Goal: Information Seeking & Learning: Compare options

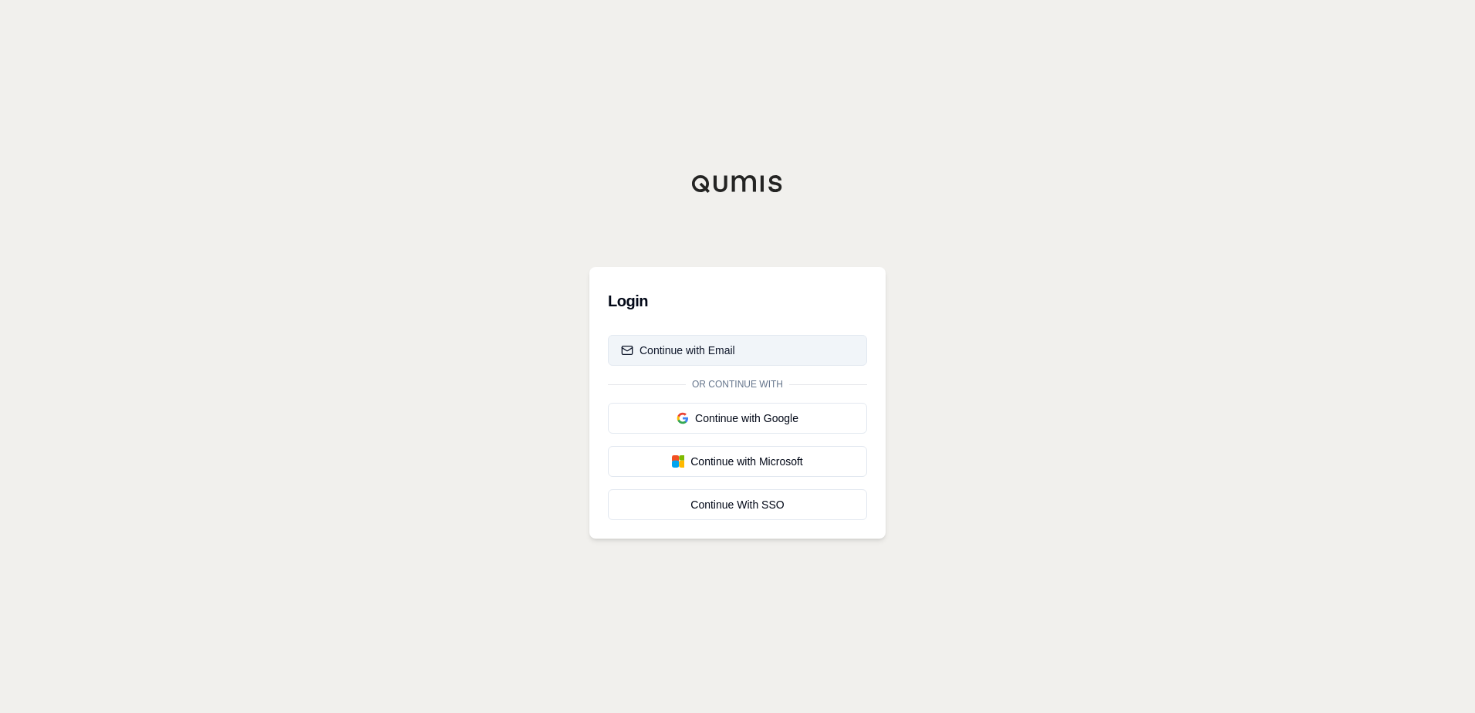
click at [708, 350] on div "Continue with Email" at bounding box center [678, 350] width 114 height 15
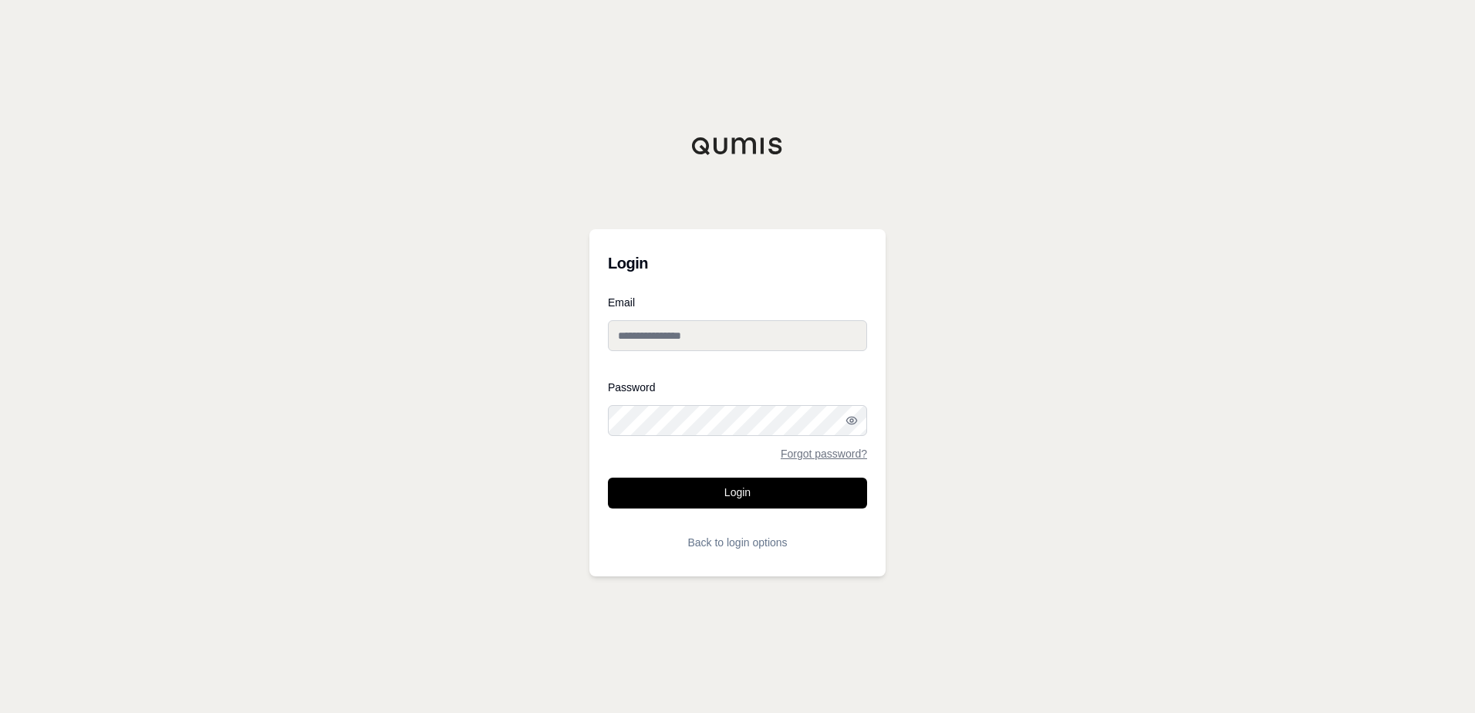
click at [711, 339] on input "Email" at bounding box center [737, 335] width 259 height 31
type input "**********"
click at [711, 481] on button "Login" at bounding box center [737, 493] width 259 height 31
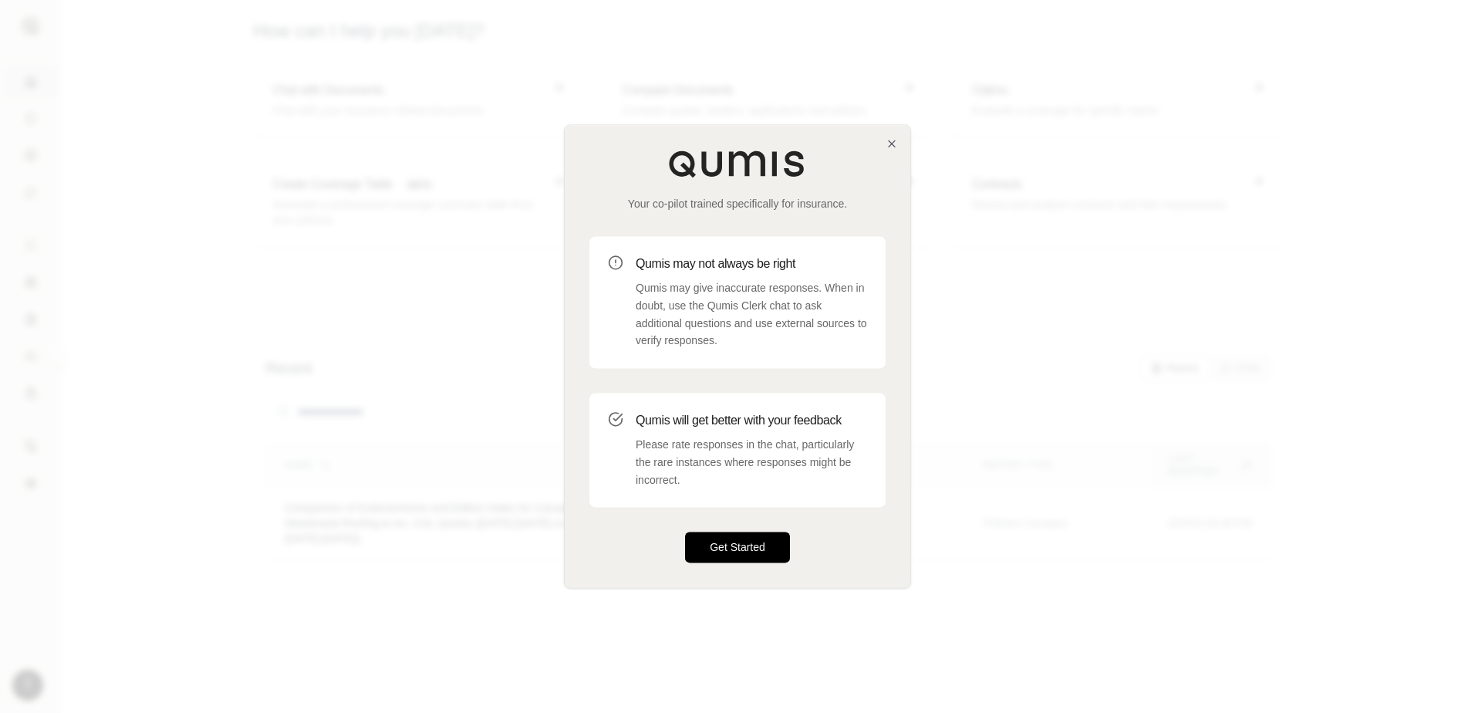
click at [725, 550] on button "Get Started" at bounding box center [737, 547] width 105 height 31
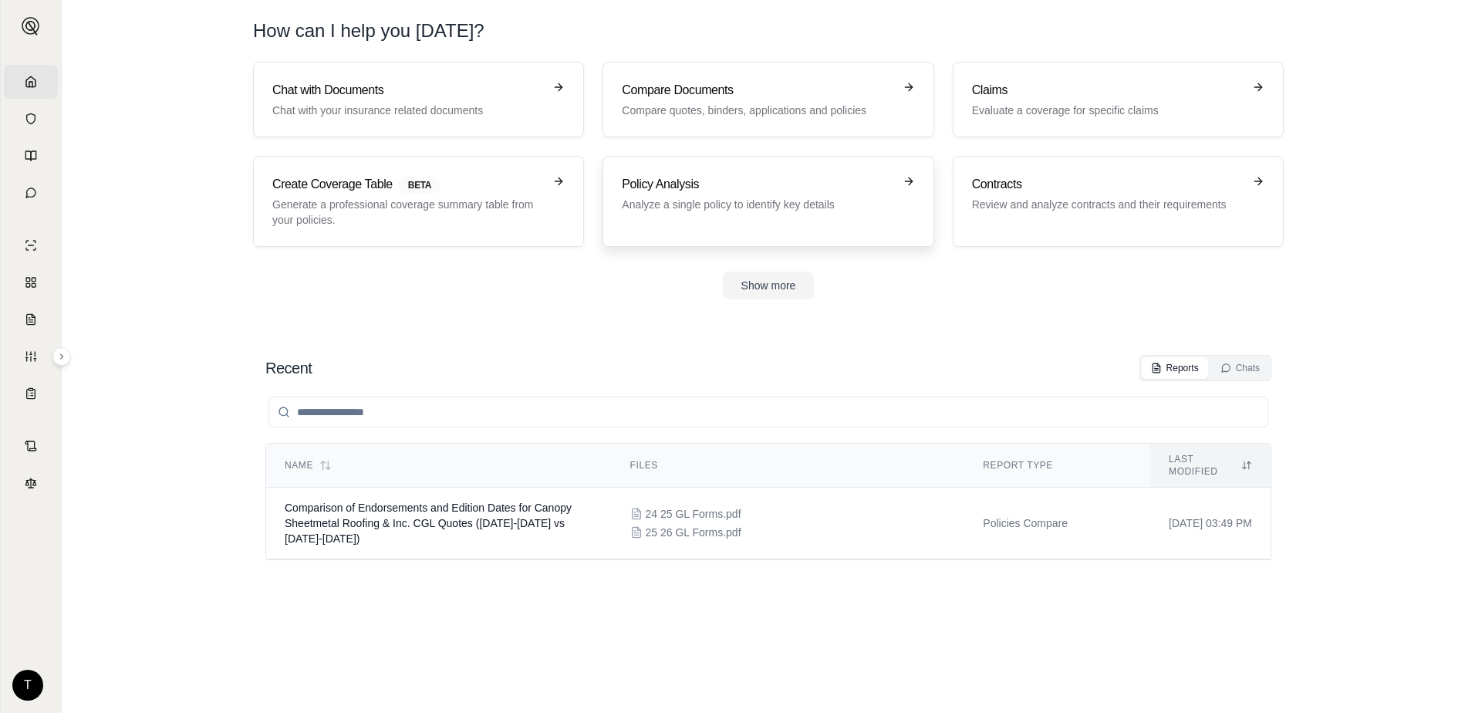
click at [779, 205] on p "Analyze a single policy to identify key details" at bounding box center [757, 204] width 271 height 15
click at [686, 109] on p "Compare quotes, binders, applications and policies" at bounding box center [757, 110] width 271 height 15
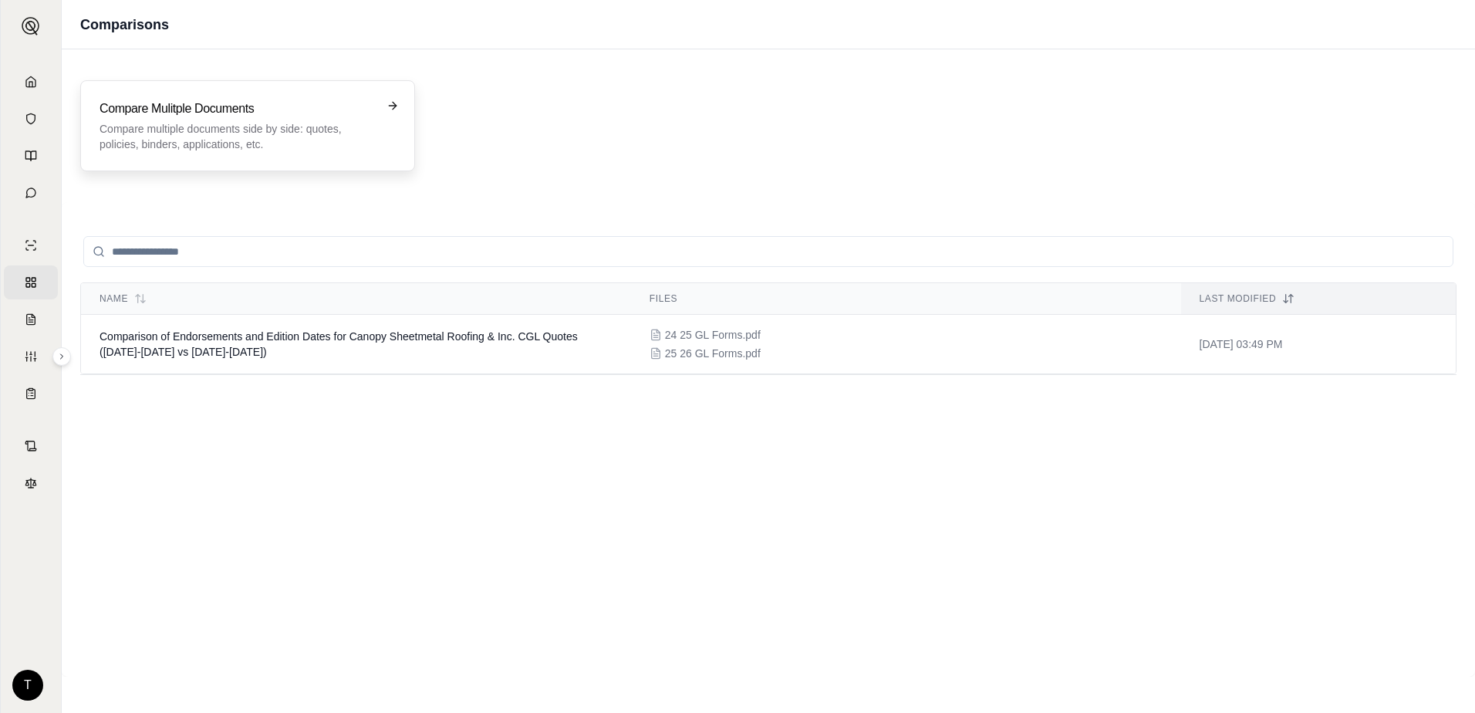
click at [388, 104] on icon at bounding box center [393, 106] width 12 height 12
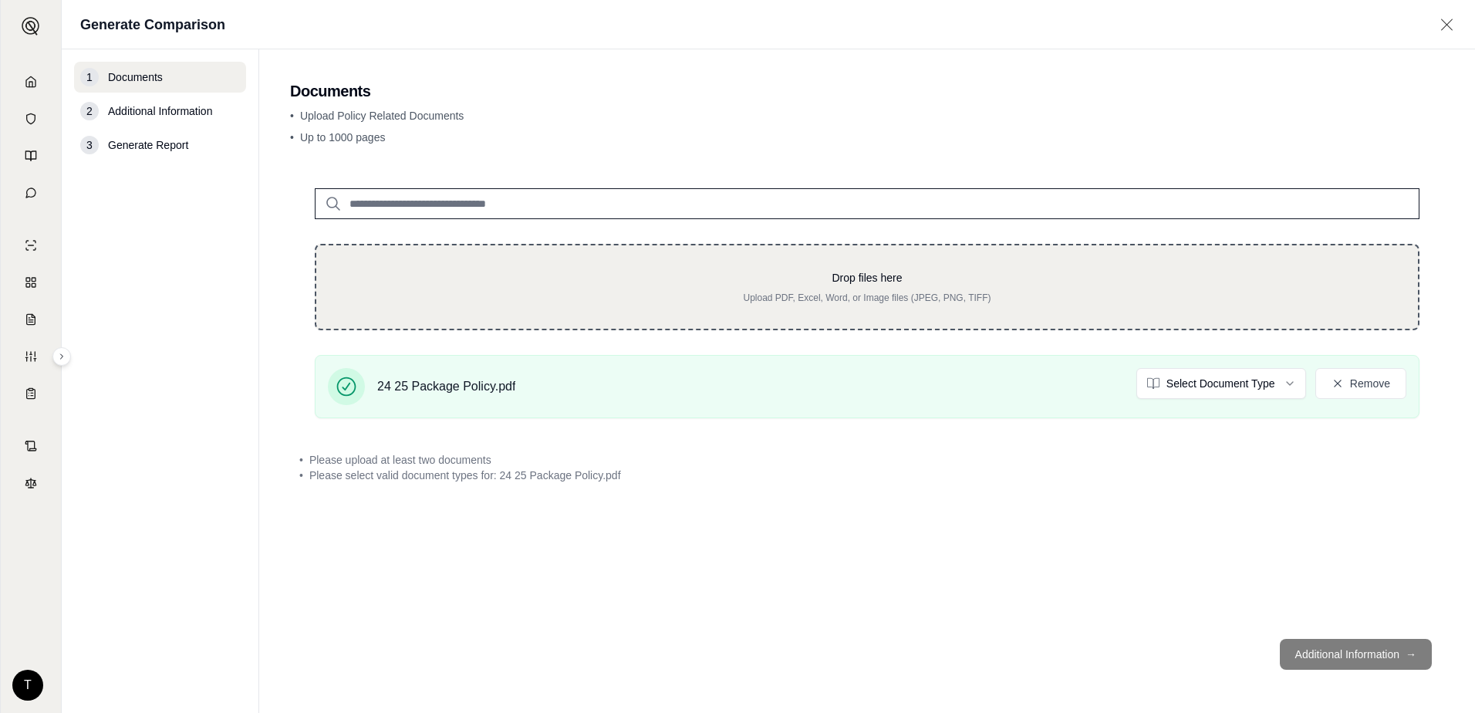
click at [874, 281] on p "Drop files here" at bounding box center [867, 277] width 1052 height 15
type input "**********"
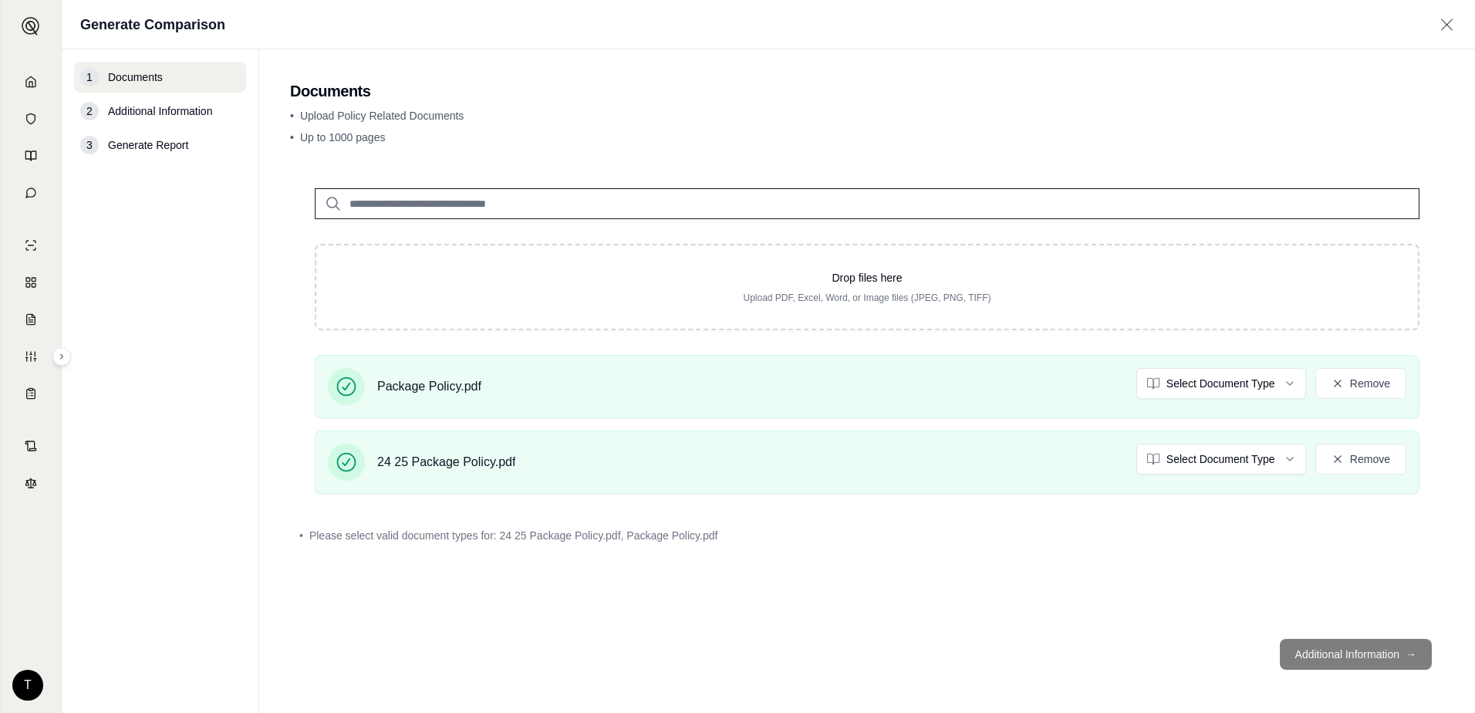
click at [1343, 655] on footer "Additional Information →" at bounding box center [867, 655] width 1154 height 56
click at [158, 143] on span "Generate Report" at bounding box center [148, 144] width 80 height 15
click at [1245, 387] on html "Home Vault Prompts Chats Single Policy Comparisons Claims Custom Report Coverag…" at bounding box center [737, 356] width 1475 height 713
click at [424, 679] on html "Home Vault Prompts Chats Single Policy Comparisons Claims Custom Report Coverag…" at bounding box center [737, 356] width 1475 height 713
click at [184, 113] on span "Additional Information" at bounding box center [160, 110] width 104 height 15
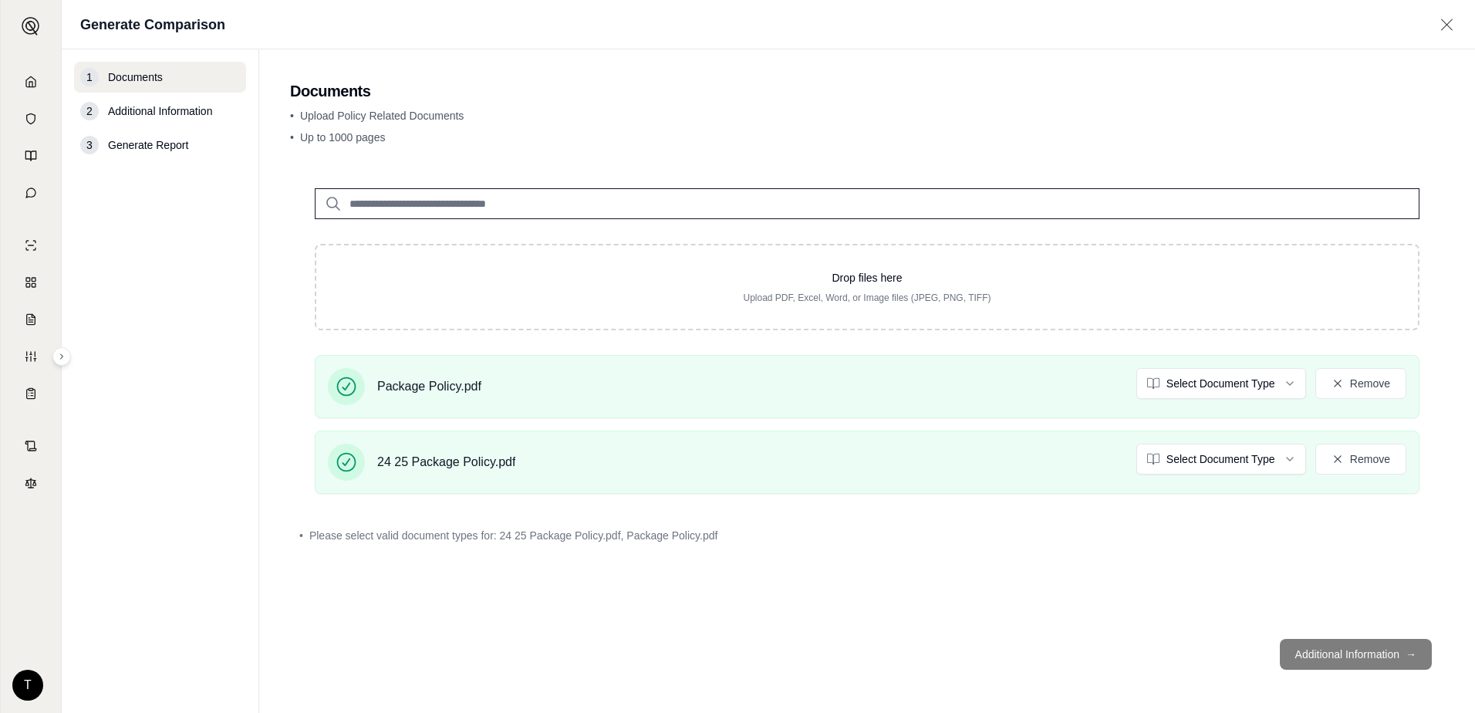
click at [627, 539] on span "Please select valid document types for: 24 25 Package Policy.pdf, Package Polic…" at bounding box center [513, 535] width 408 height 15
click at [150, 152] on span "Generate Report" at bounding box center [148, 144] width 80 height 15
drag, startPoint x: 150, startPoint y: 152, endPoint x: 135, endPoint y: 137, distance: 21.8
click at [135, 137] on div "3 Generate Report" at bounding box center [160, 145] width 172 height 31
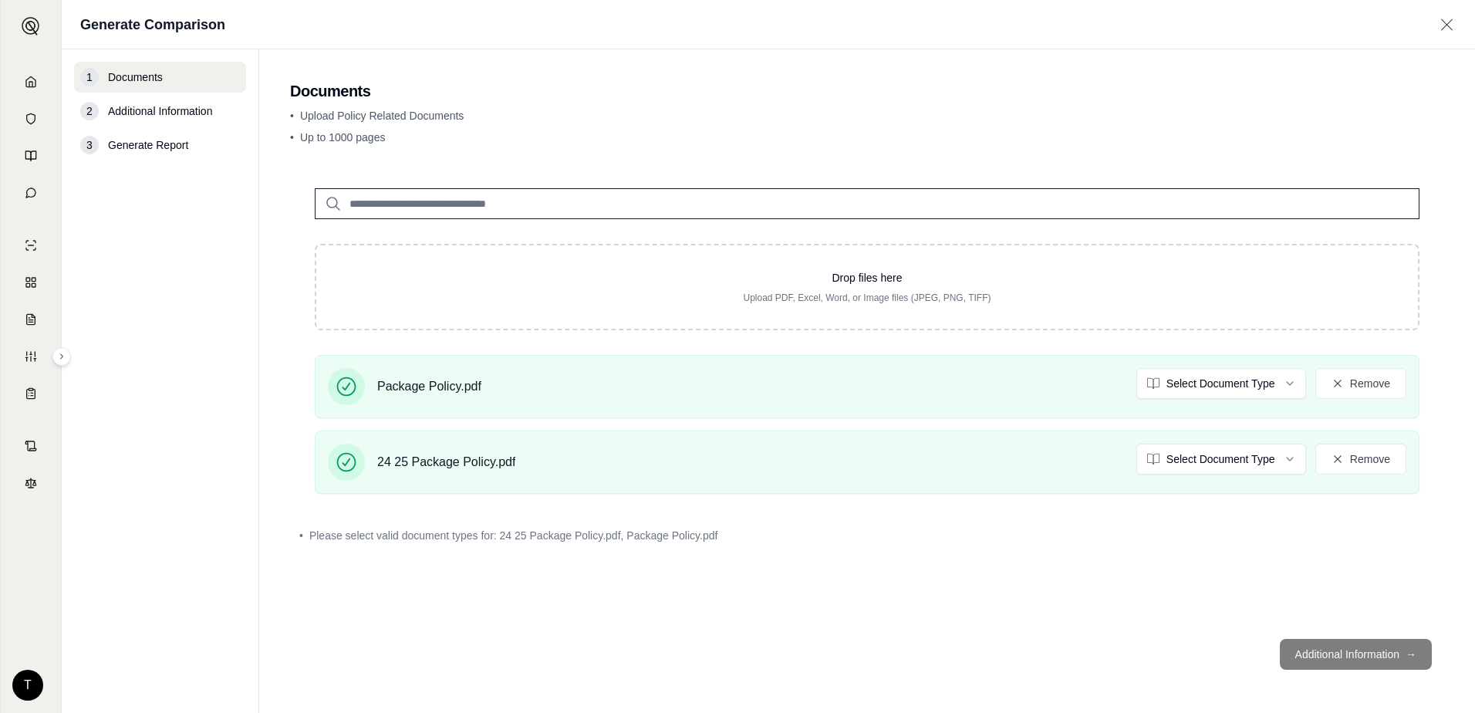
drag, startPoint x: 135, startPoint y: 137, endPoint x: 140, endPoint y: 110, distance: 26.6
click at [140, 113] on div "2 Additional Information" at bounding box center [160, 111] width 172 height 31
click at [139, 107] on span "Additional Information" at bounding box center [160, 110] width 104 height 15
drag, startPoint x: 139, startPoint y: 107, endPoint x: 144, endPoint y: 88, distance: 20.0
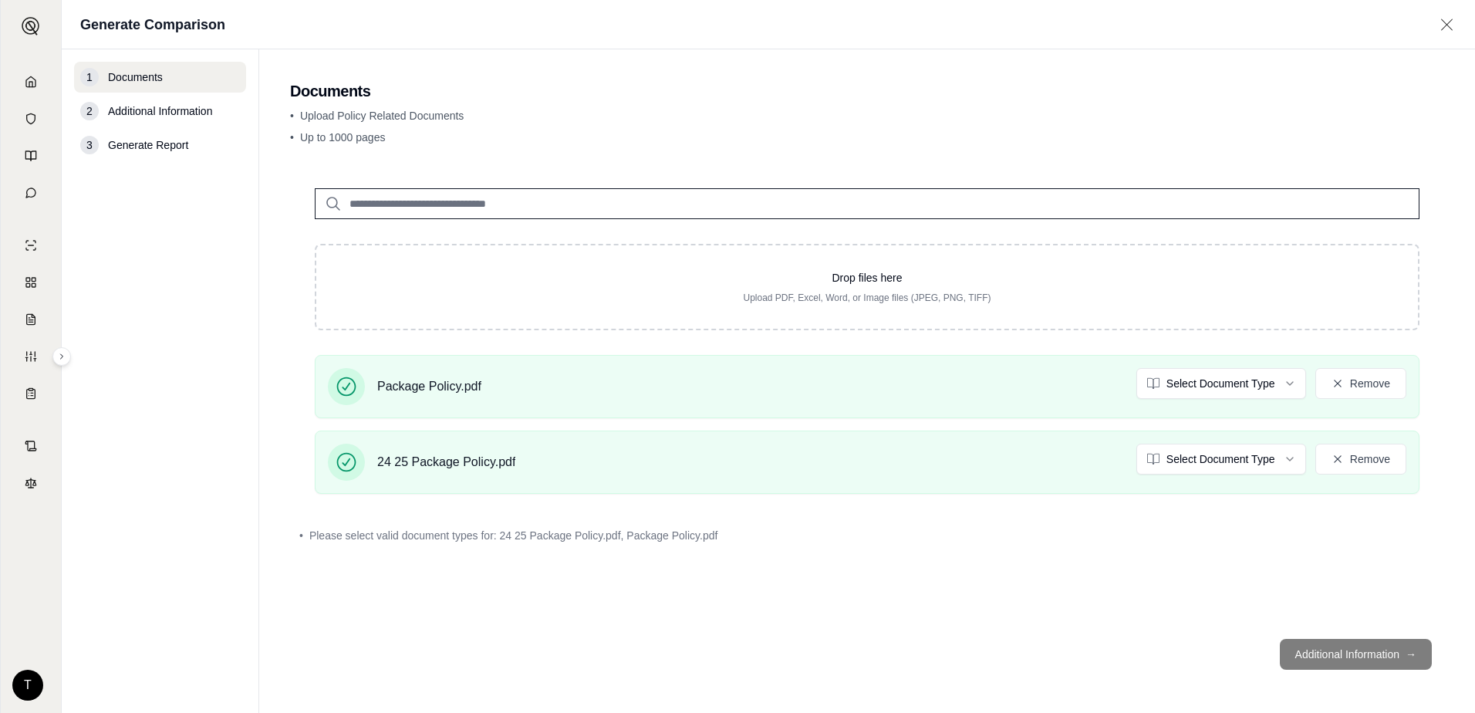
click at [141, 84] on span "Documents" at bounding box center [135, 76] width 55 height 15
click at [1472, 687] on main "Documents • Upload Policy Related Documents • Up to 1000 pages Drop files here …" at bounding box center [867, 381] width 1216 height 664
click at [1411, 654] on footer "Additional Information →" at bounding box center [867, 655] width 1154 height 56
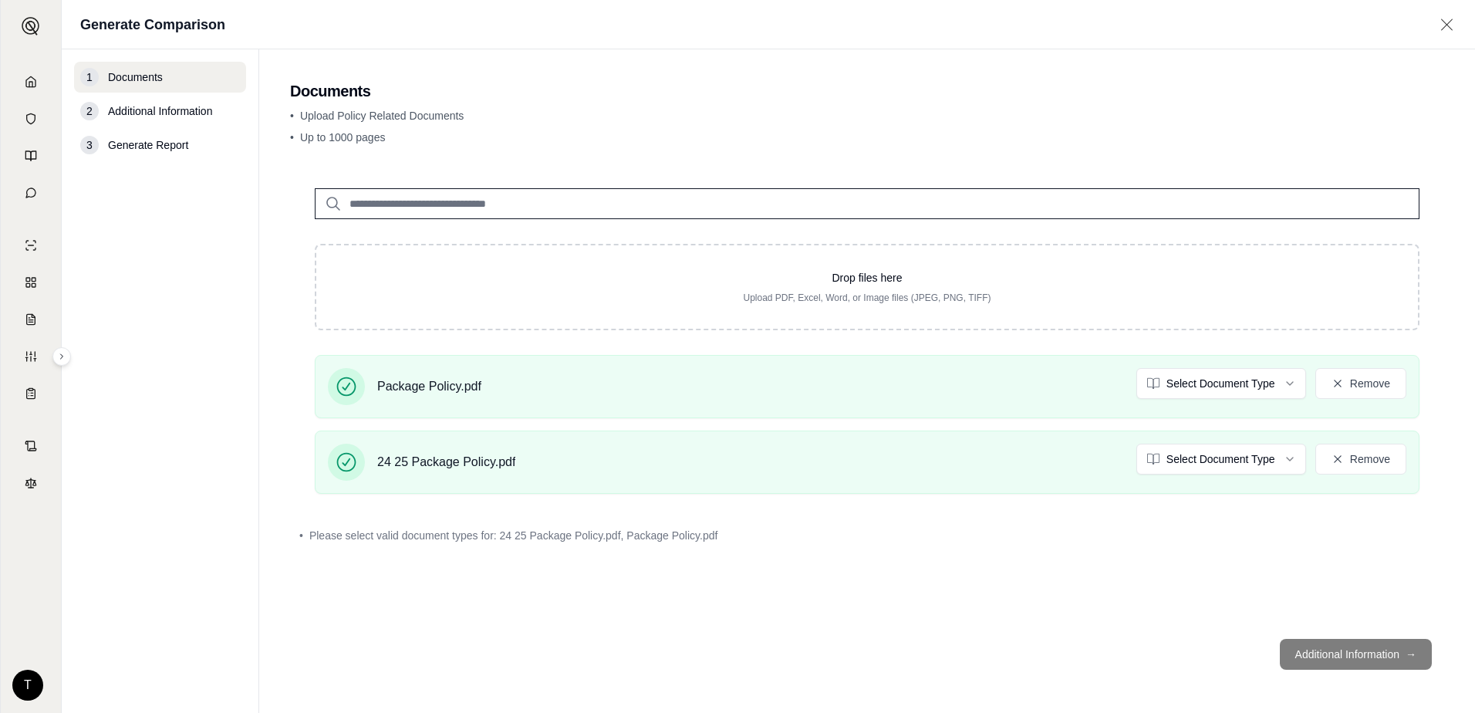
click at [93, 116] on div "2" at bounding box center [89, 111] width 19 height 19
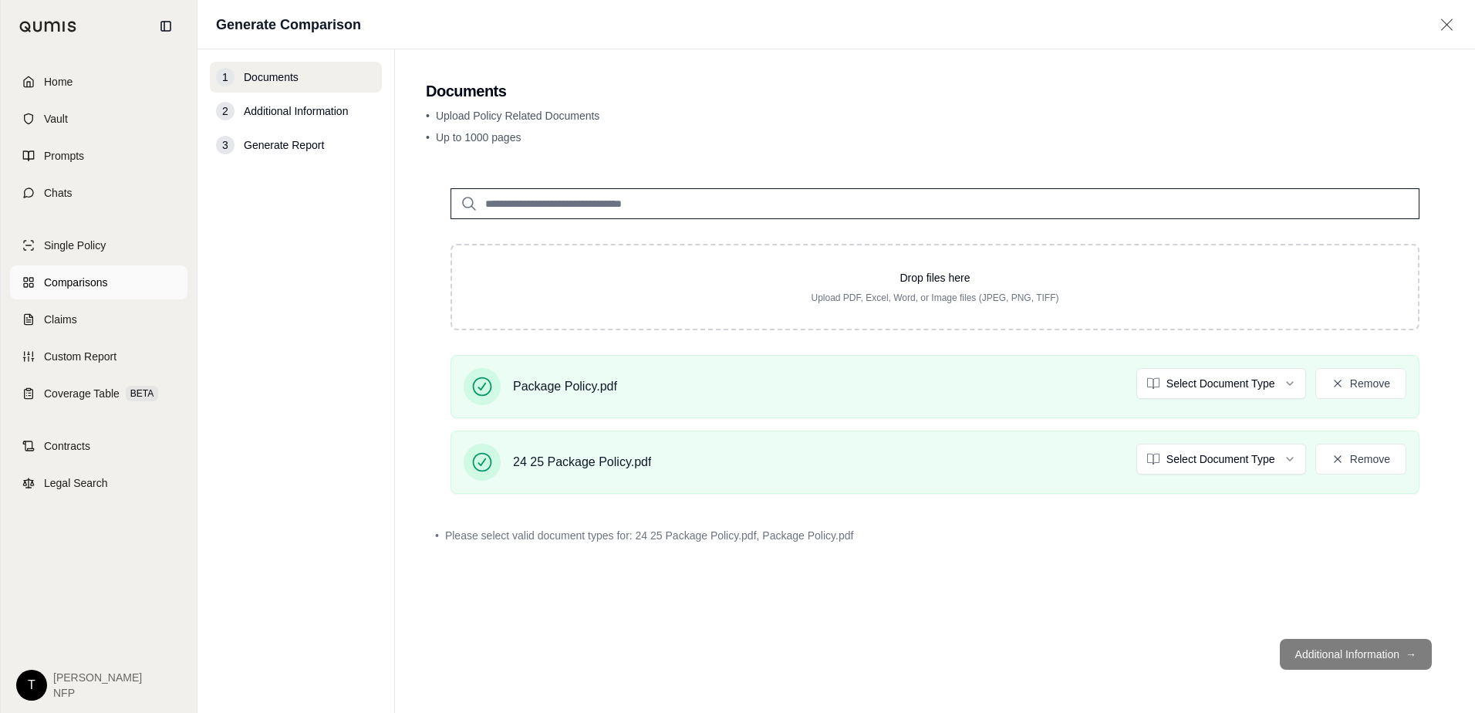
click at [81, 279] on span "Comparisons" at bounding box center [75, 282] width 63 height 15
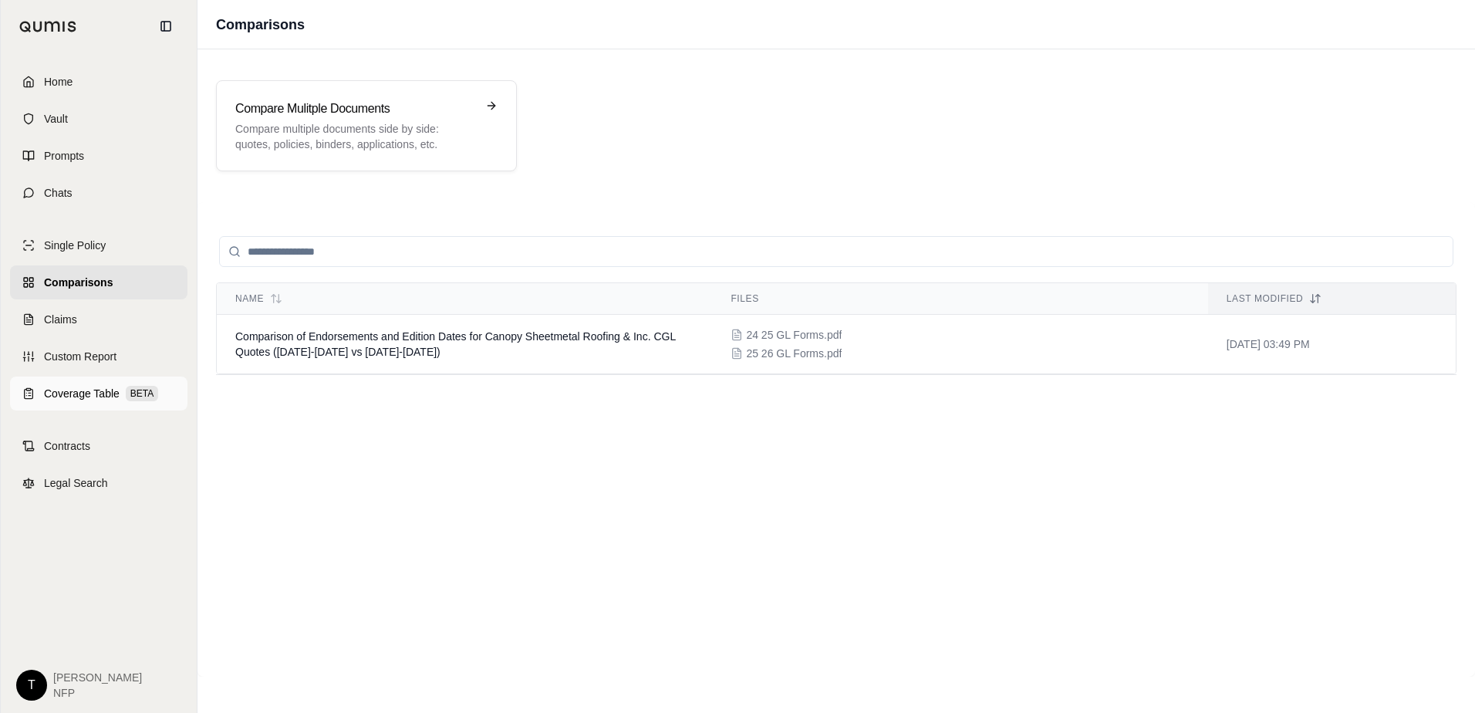
click at [61, 398] on span "Coverage Table" at bounding box center [82, 393] width 76 height 15
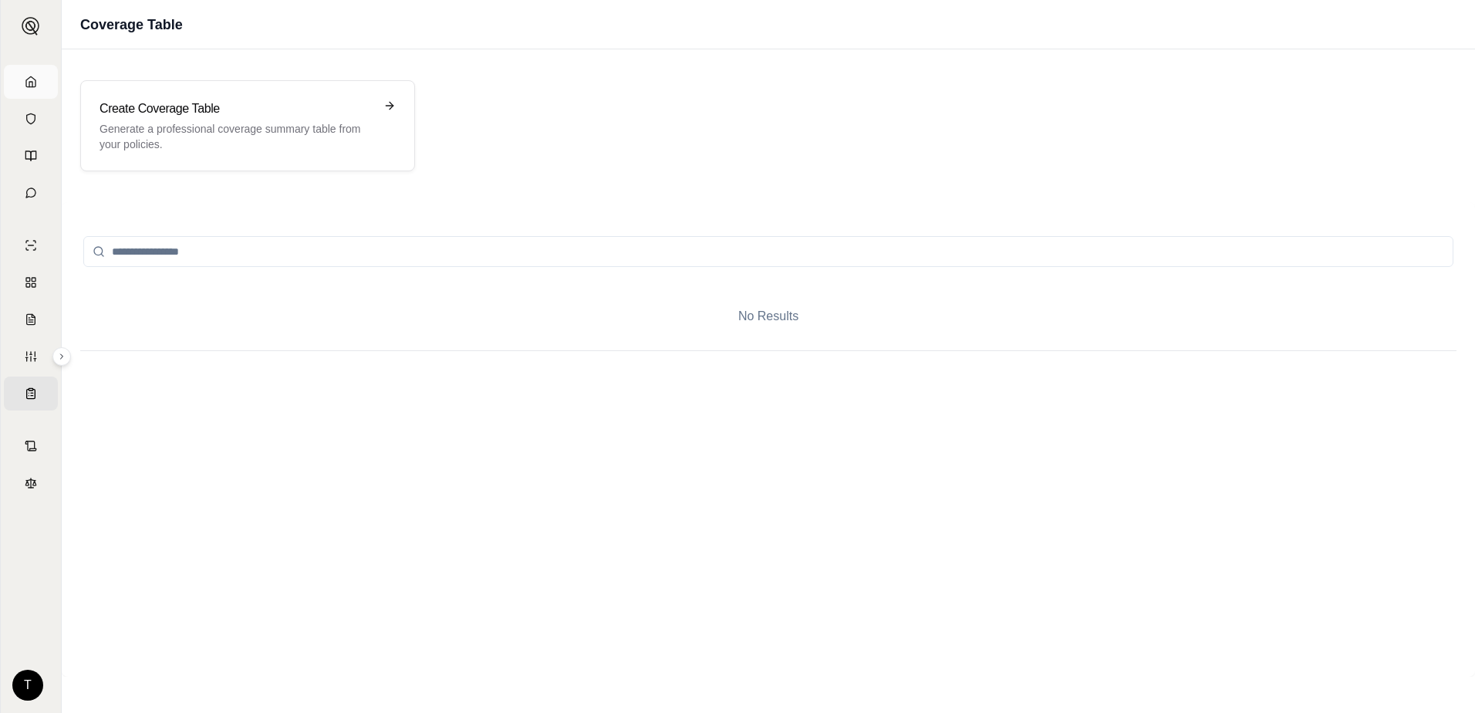
click at [34, 86] on link "Home" at bounding box center [31, 82] width 54 height 34
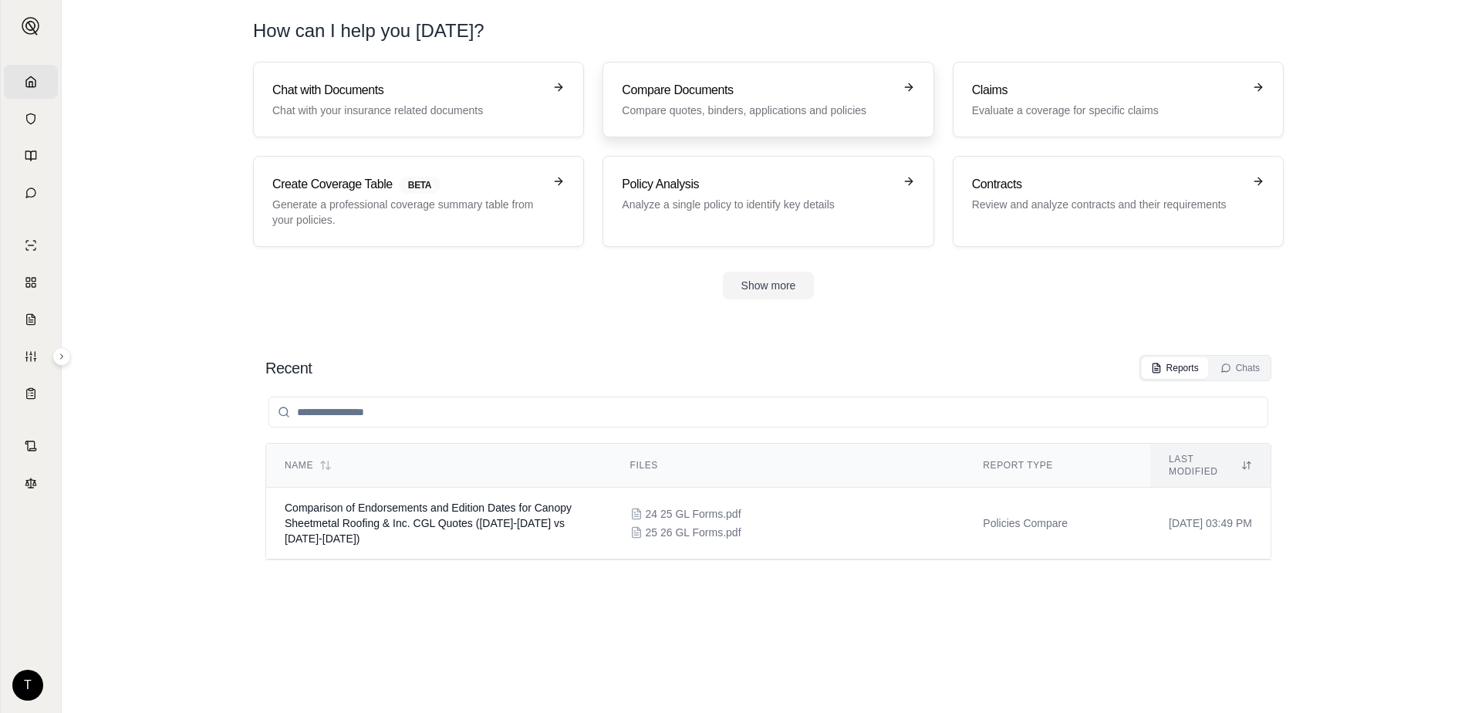
click at [670, 105] on p "Compare quotes, binders, applications and policies" at bounding box center [757, 110] width 271 height 15
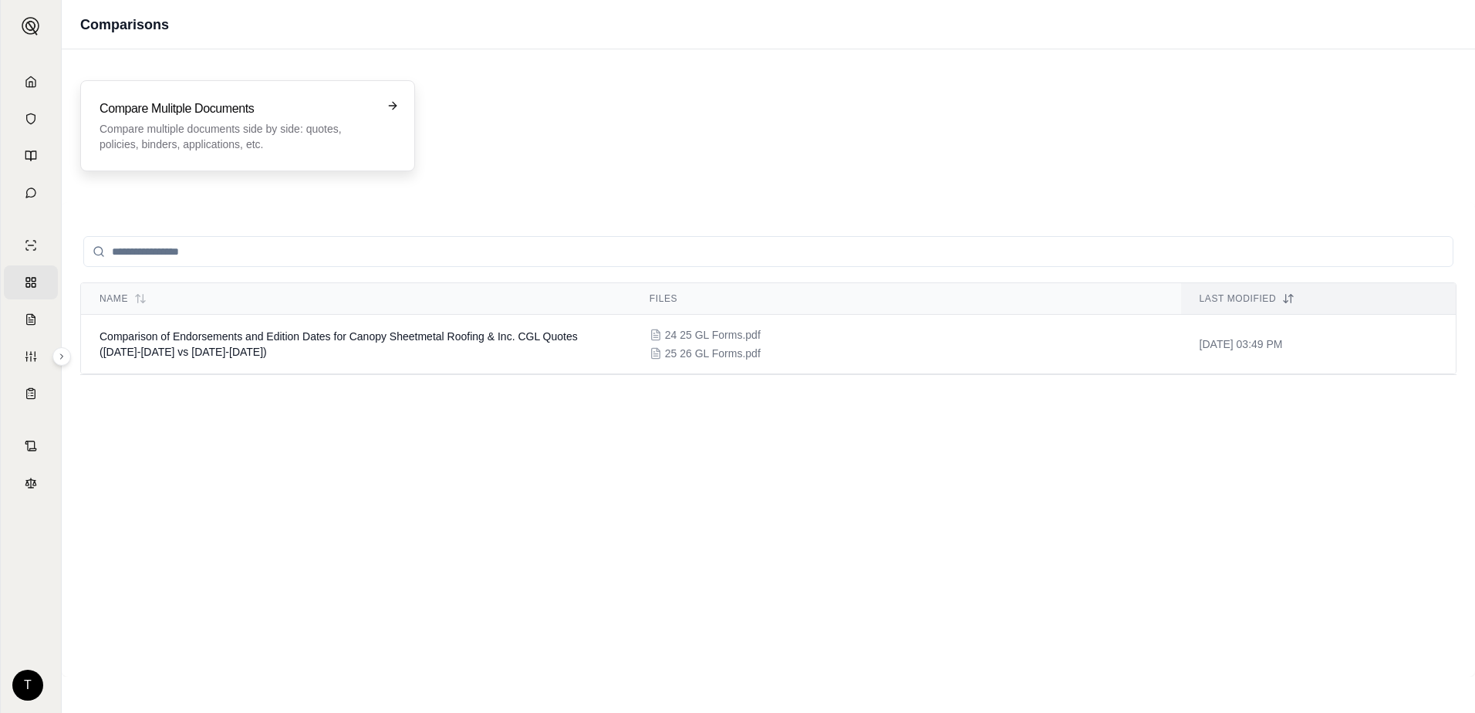
click at [198, 113] on h3 "Compare Mulitple Documents" at bounding box center [237, 109] width 275 height 19
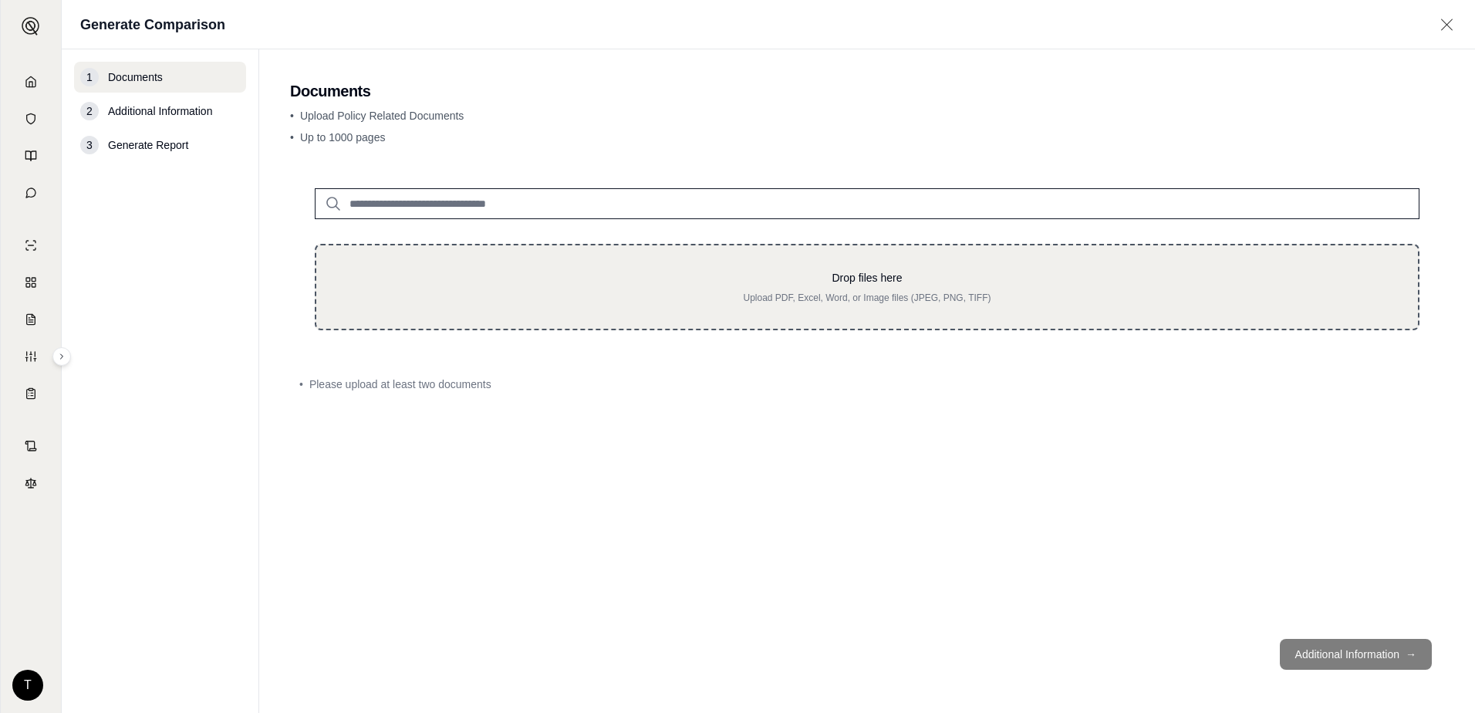
drag, startPoint x: 867, startPoint y: 279, endPoint x: 870, endPoint y: 287, distance: 8.3
click at [870, 287] on div "Drop files here Upload PDF, Excel, Word, or Image files (JPEG, PNG, TIFF)" at bounding box center [867, 287] width 1052 height 34
type input "**********"
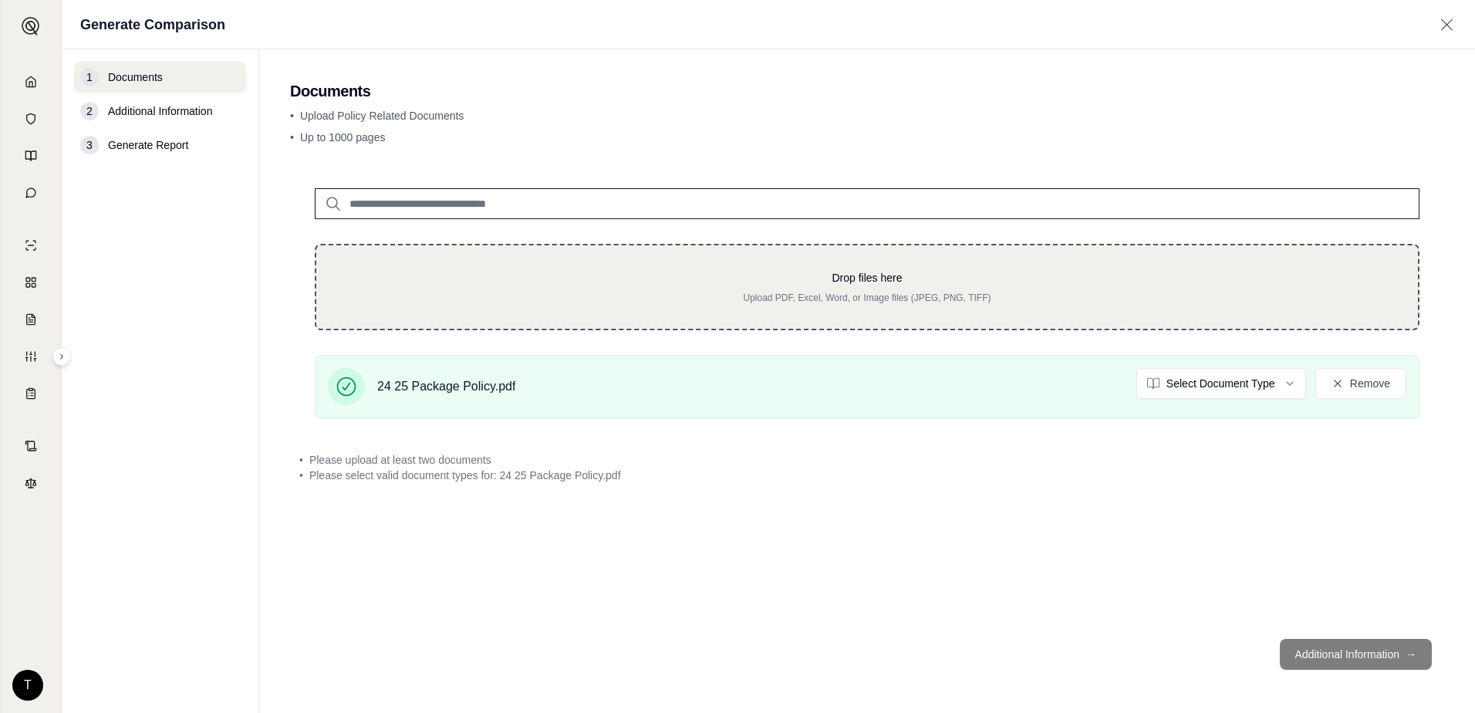
click at [398, 271] on p "Drop files here" at bounding box center [867, 277] width 1052 height 15
type input "**********"
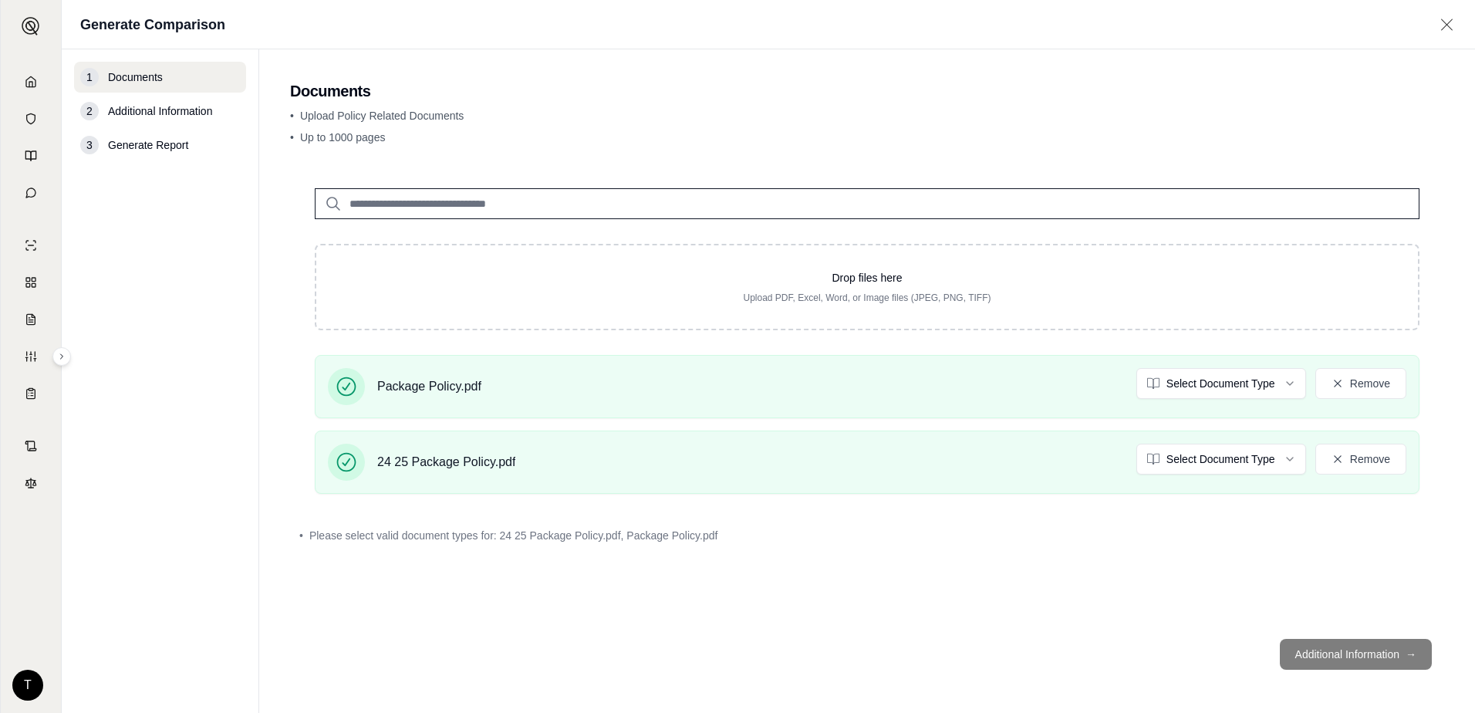
click at [92, 148] on div "3" at bounding box center [89, 145] width 19 height 19
click at [150, 138] on span "Generate Report" at bounding box center [148, 144] width 80 height 15
click at [151, 125] on div "2 Additional Information" at bounding box center [160, 111] width 172 height 31
click at [151, 113] on span "Additional Information" at bounding box center [160, 110] width 104 height 15
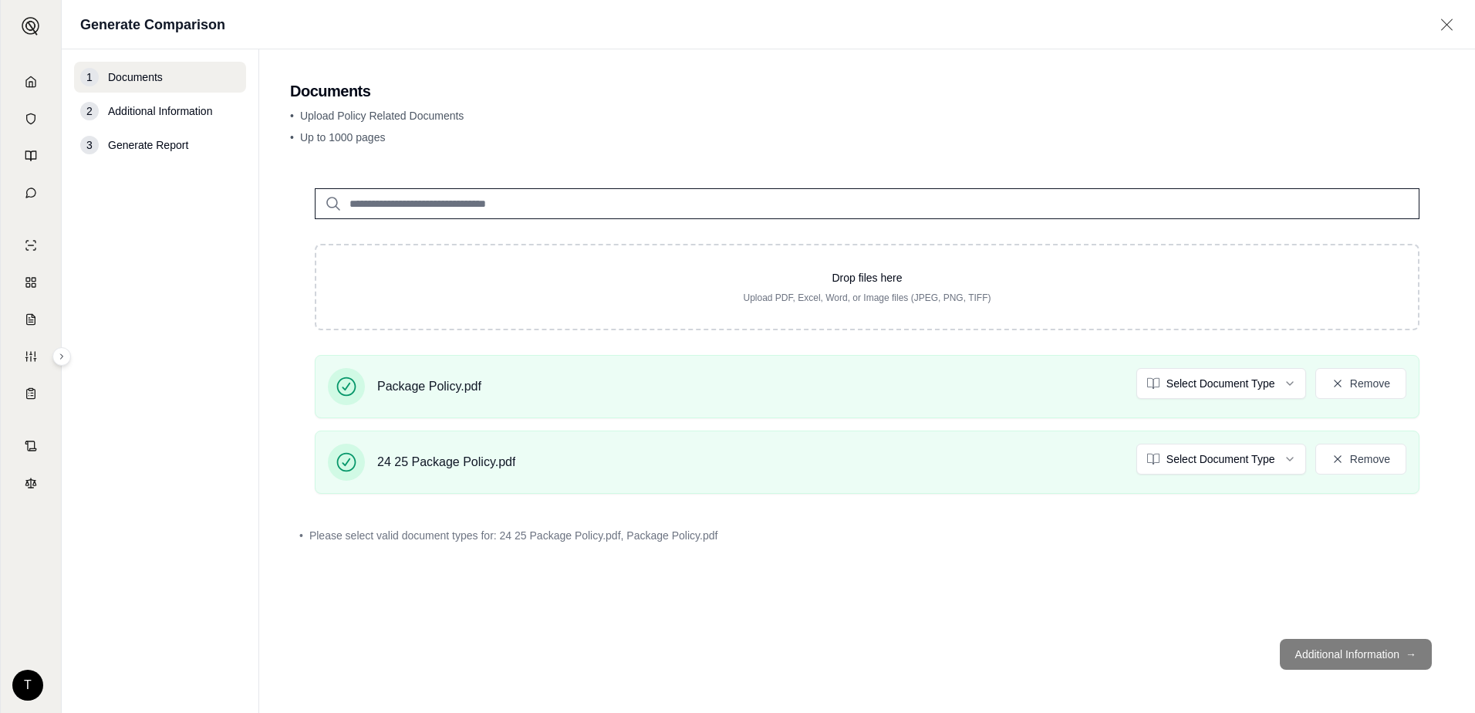
click at [446, 201] on input "search" at bounding box center [867, 203] width 1105 height 31
type input "**********"
click at [147, 113] on span "Additional Information" at bounding box center [160, 110] width 104 height 15
click at [154, 146] on span "Generate Report" at bounding box center [148, 144] width 80 height 15
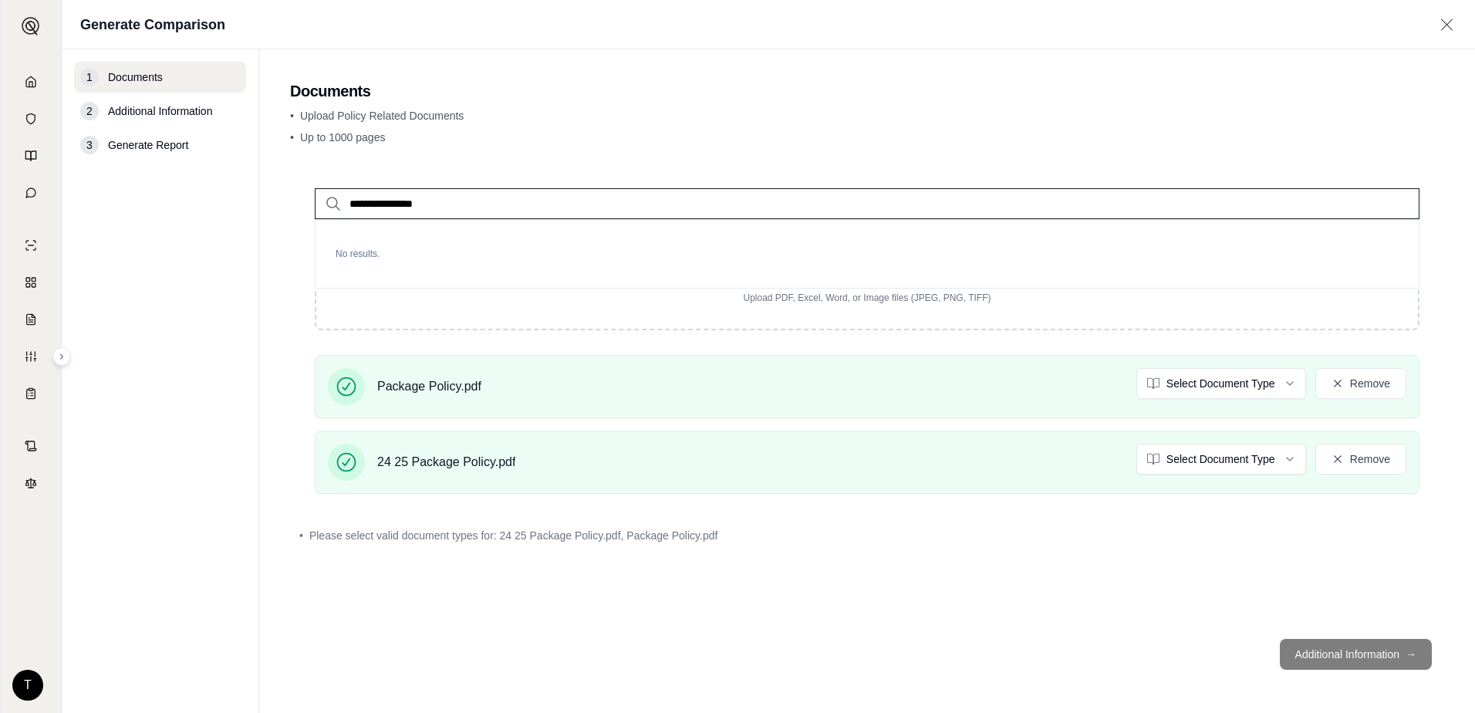
click at [1326, 649] on footer "Additional Information →" at bounding box center [867, 655] width 1154 height 56
click at [422, 395] on div "Package Policy.pdf" at bounding box center [405, 386] width 154 height 37
click at [522, 197] on input "**********" at bounding box center [867, 203] width 1105 height 31
click at [1451, 19] on icon at bounding box center [1446, 24] width 19 height 15
